Goal: Transaction & Acquisition: Purchase product/service

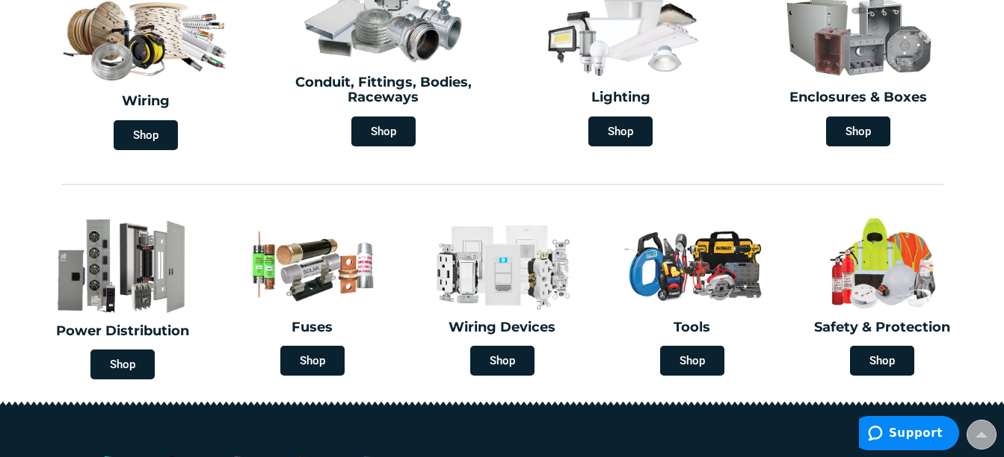
scroll to position [224, 0]
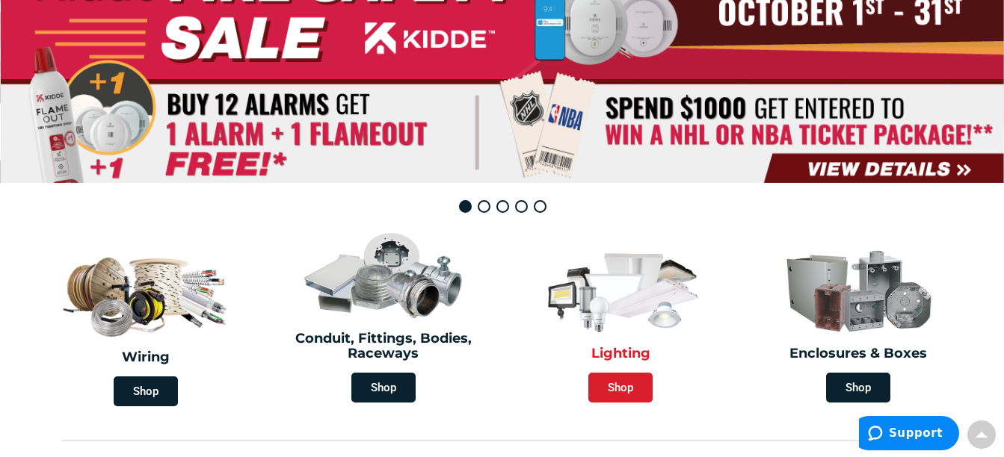
click at [614, 381] on span "Shop" at bounding box center [620, 388] width 64 height 30
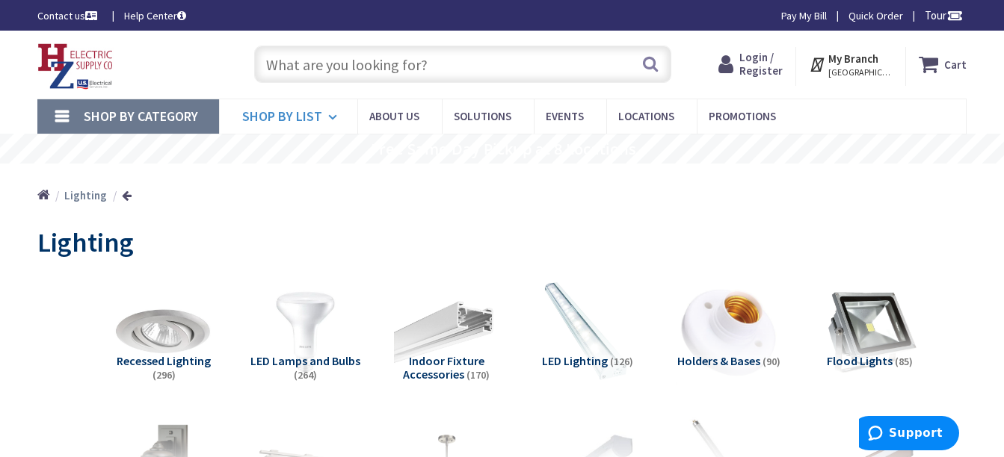
click at [310, 114] on span "Shop By List" at bounding box center [282, 116] width 80 height 17
click at [167, 108] on span "Shop By Category" at bounding box center [141, 116] width 114 height 17
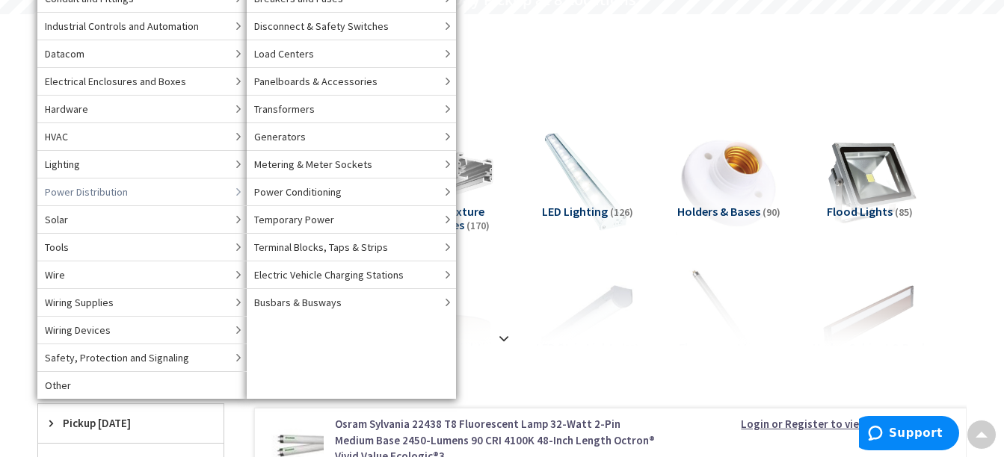
scroll to position [75, 0]
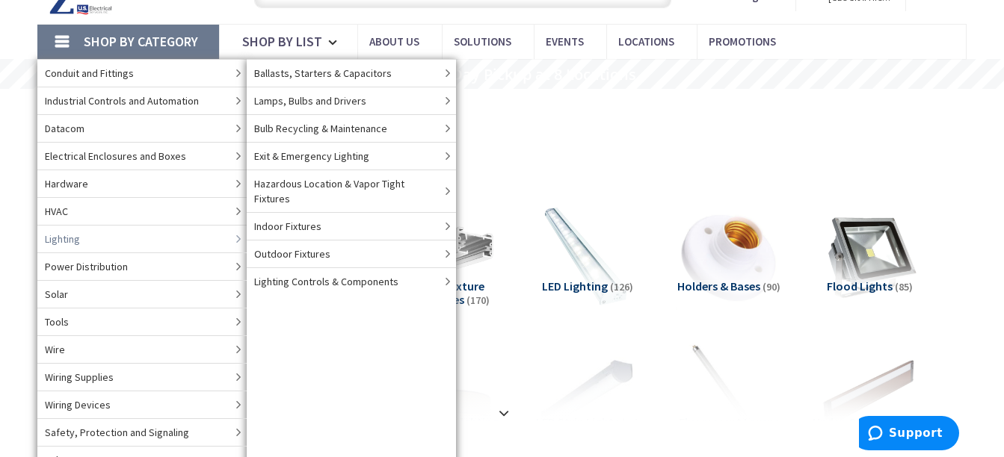
click at [61, 238] on span "Lighting" at bounding box center [62, 239] width 35 height 15
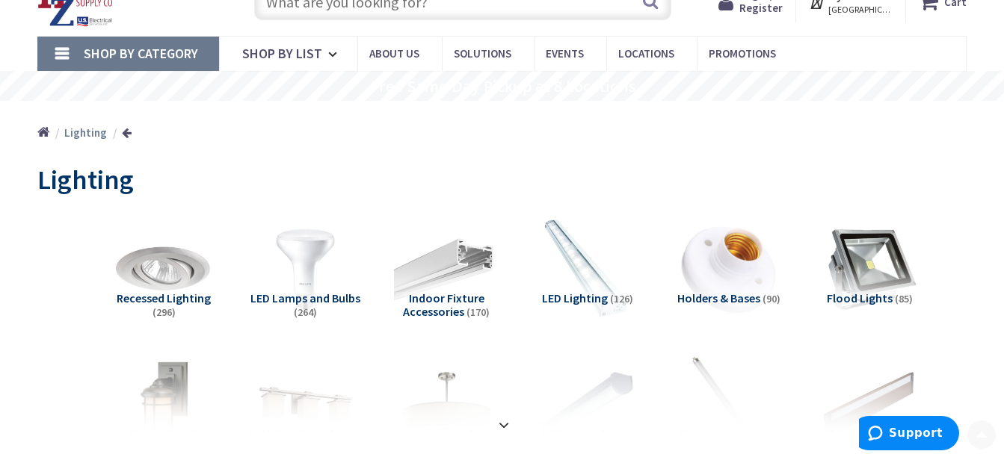
scroll to position [224, 0]
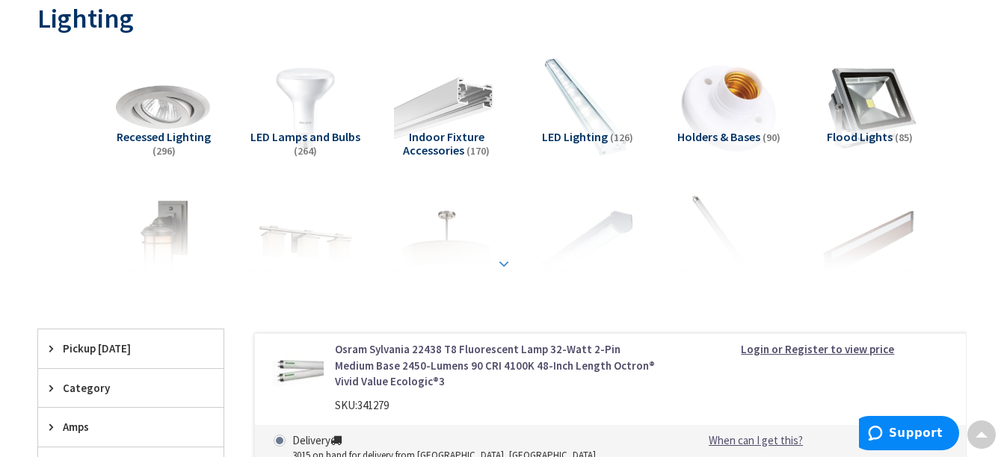
click at [505, 260] on strong at bounding box center [504, 264] width 18 height 16
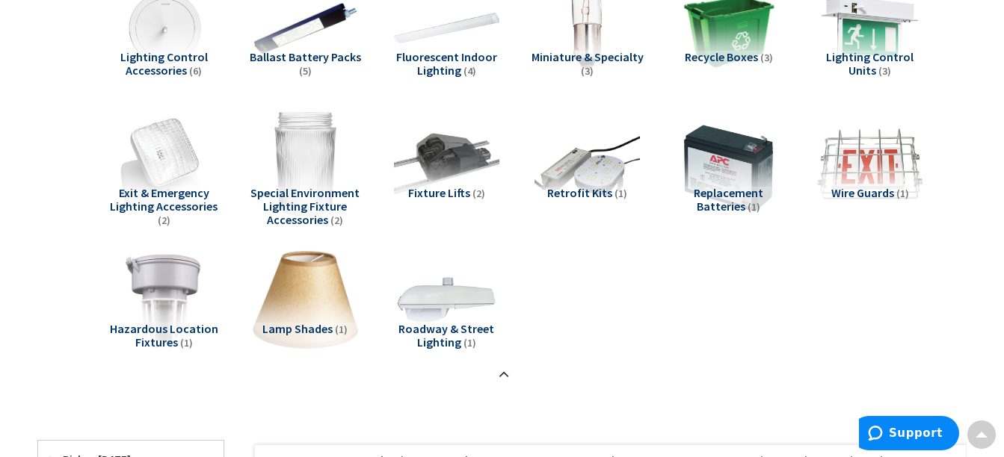
scroll to position [1121, 0]
click at [472, 308] on img at bounding box center [446, 299] width 116 height 116
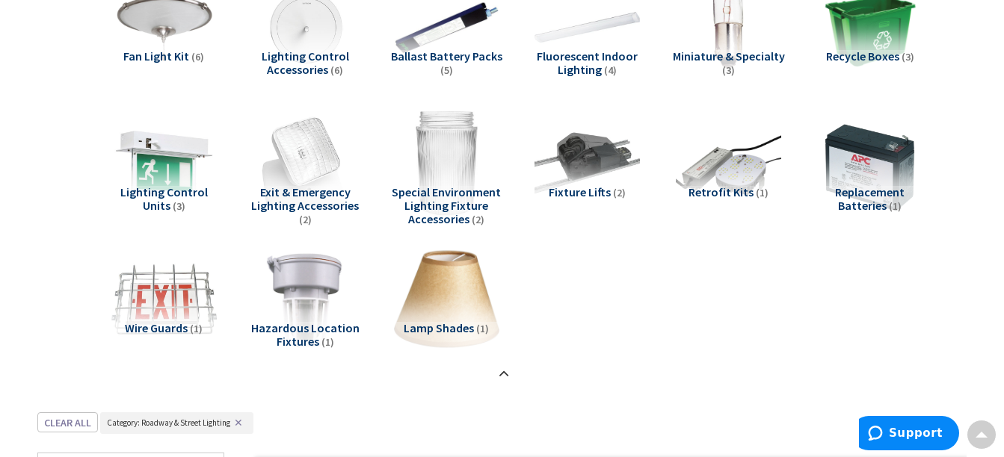
scroll to position [1533, 0]
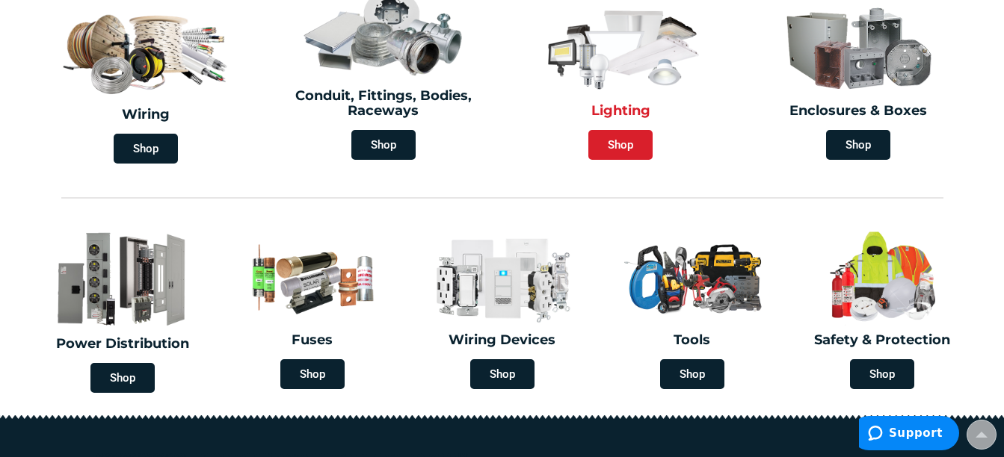
click at [639, 140] on span "Shop" at bounding box center [620, 145] width 64 height 30
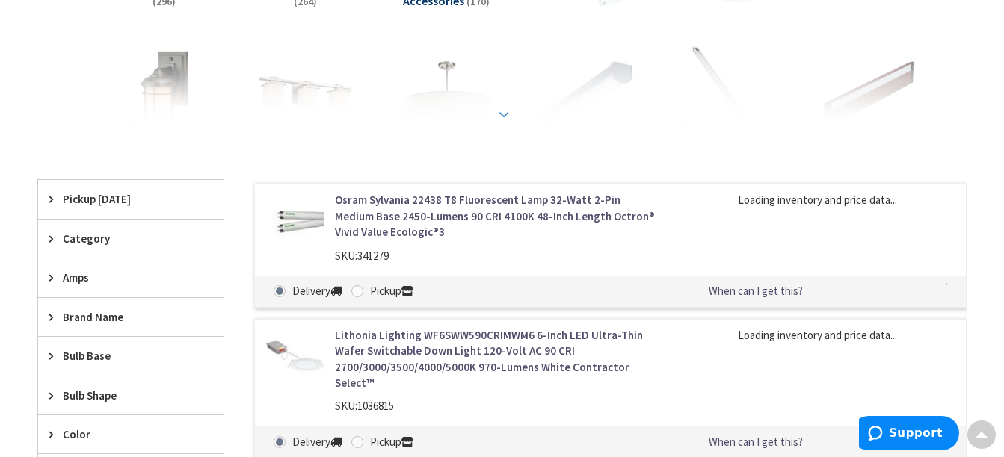
click at [507, 115] on strong at bounding box center [504, 114] width 18 height 16
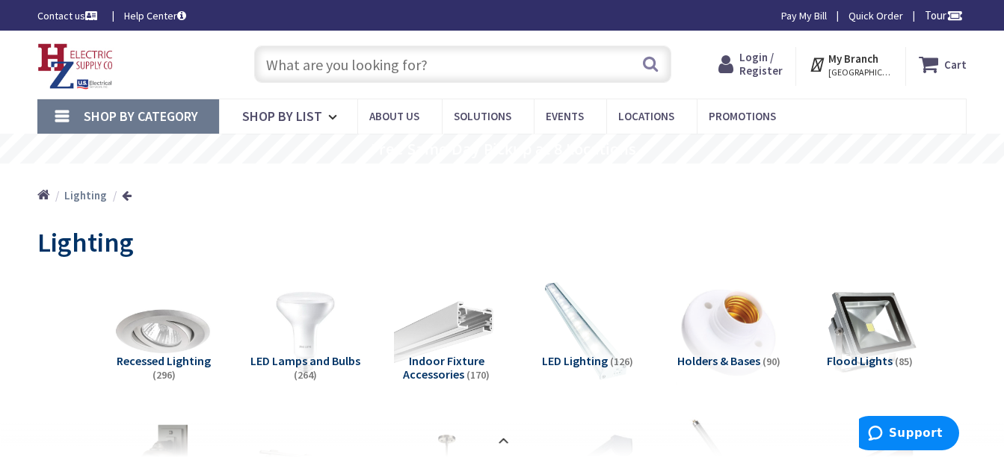
click at [453, 71] on input "text" at bounding box center [462, 64] width 417 height 37
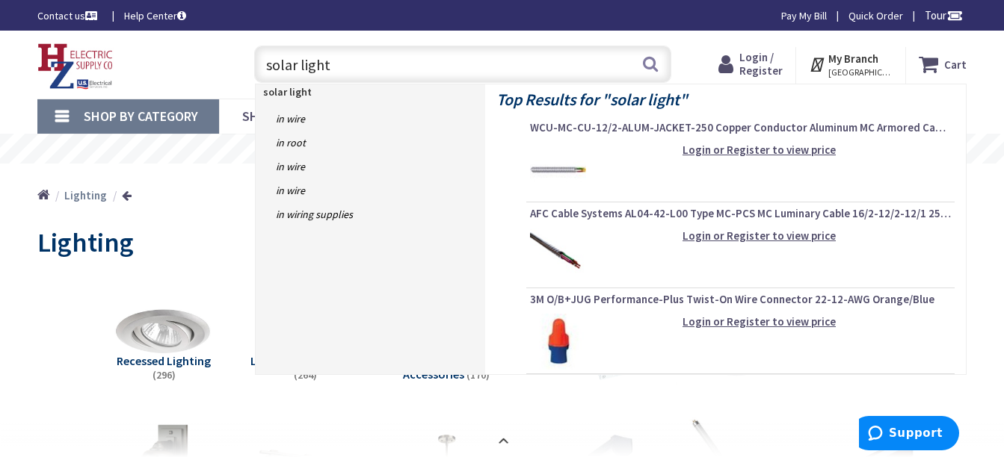
type input "solar lights"
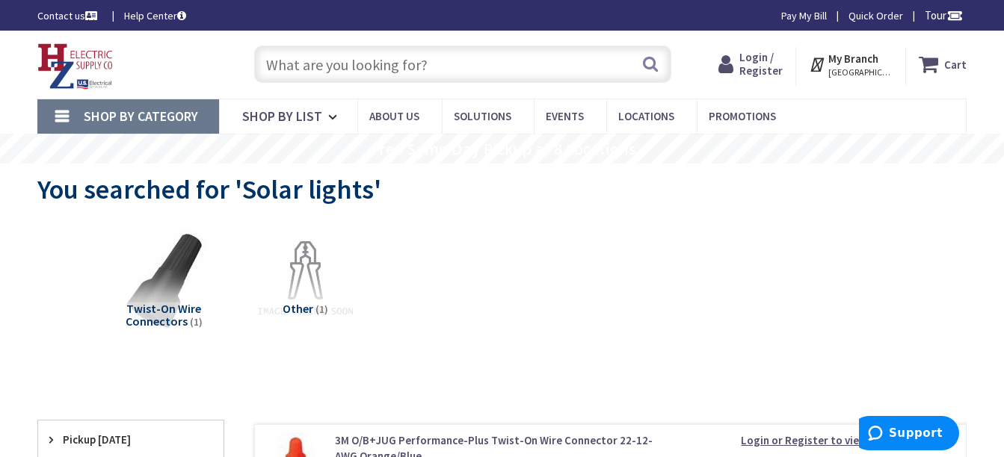
click at [78, 117] on link "Shop By Category" at bounding box center [128, 116] width 182 height 34
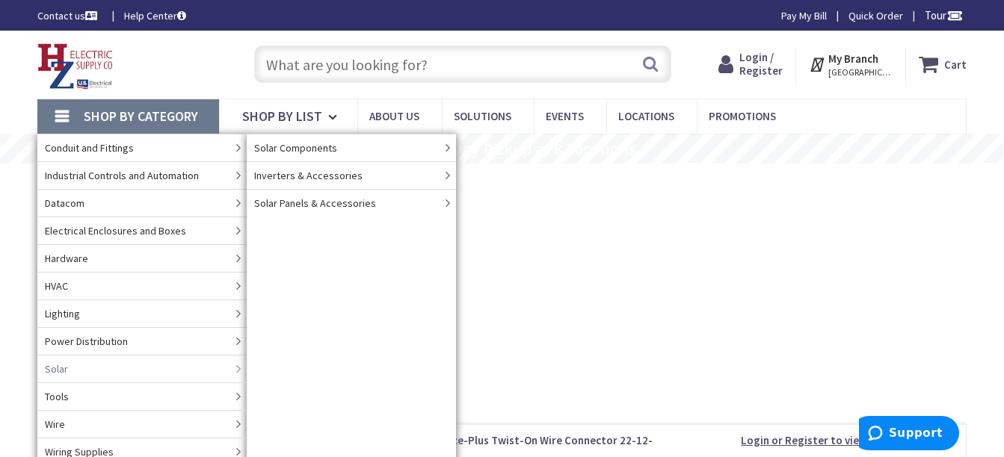
drag, startPoint x: 649, startPoint y: 260, endPoint x: 637, endPoint y: 247, distance: 16.9
click at [644, 256] on div "Twist-On Wire Connectors (1) Other (1)" at bounding box center [502, 291] width 877 height 143
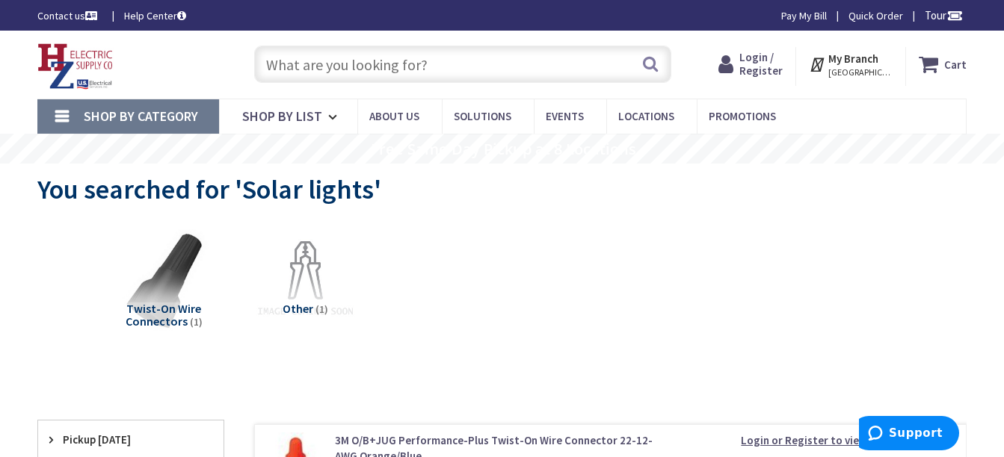
click at [394, 60] on input "text" at bounding box center [462, 64] width 417 height 37
